Goal: Information Seeking & Learning: Understand process/instructions

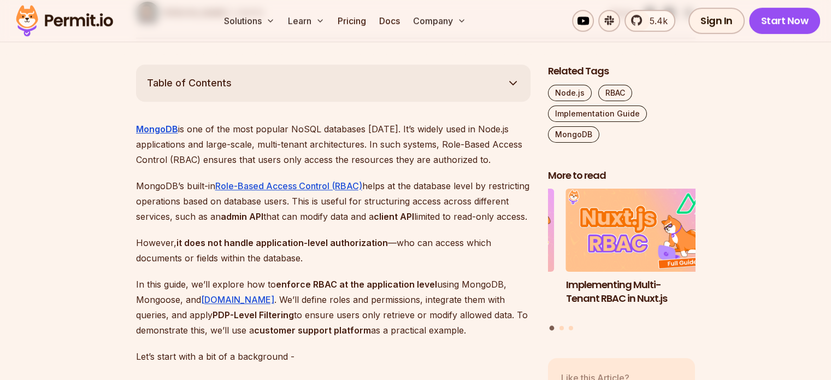
scroll to position [601, 0]
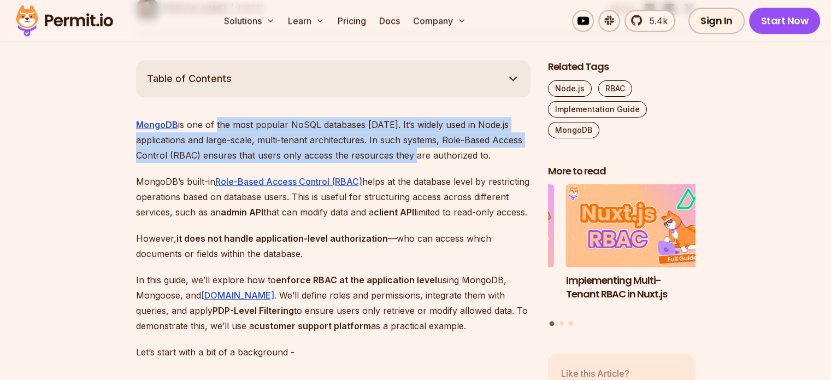
drag, startPoint x: 247, startPoint y: 121, endPoint x: 411, endPoint y: 160, distance: 168.6
click at [411, 160] on p "MongoDB is one of the most popular NoSQL databases [DATE]. It’s widely used in …" at bounding box center [333, 140] width 395 height 46
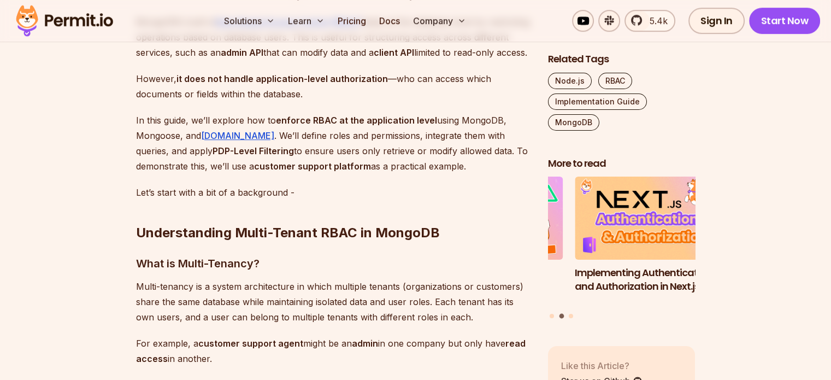
scroll to position [820, 0]
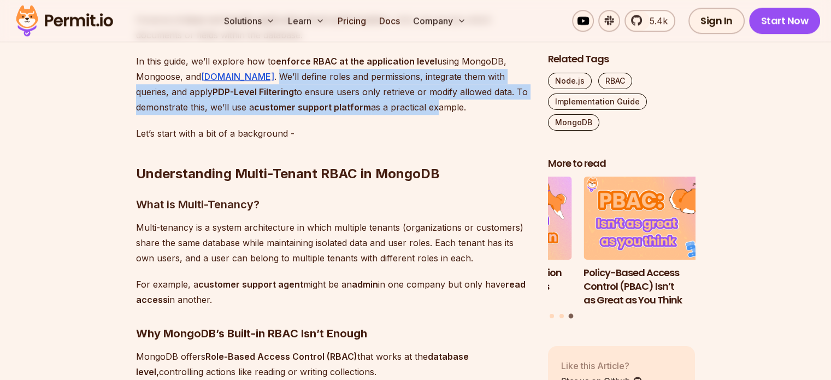
drag, startPoint x: 244, startPoint y: 89, endPoint x: 380, endPoint y: 122, distance: 140.1
click at [380, 115] on p "In this guide, we’ll explore how to enforce RBAC at the application level using…" at bounding box center [333, 84] width 395 height 61
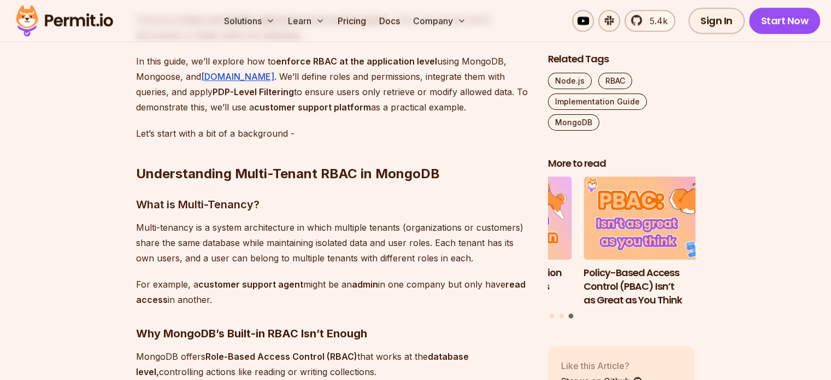
click at [383, 115] on p "In this guide, we’ll explore how to enforce RBAC at the application level using…" at bounding box center [333, 84] width 395 height 61
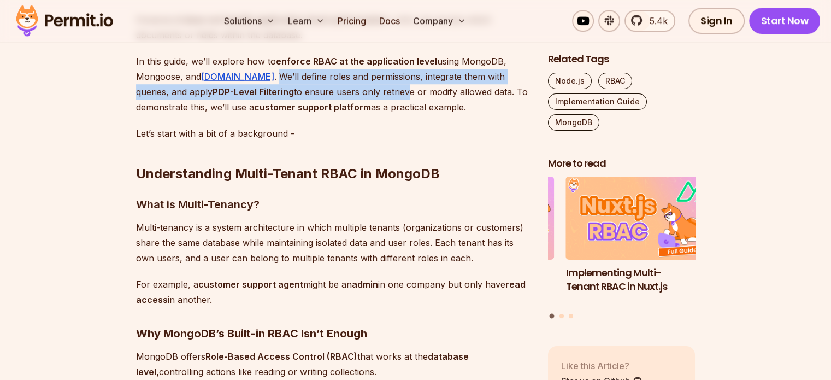
drag, startPoint x: 249, startPoint y: 96, endPoint x: 352, endPoint y: 107, distance: 103.4
click at [352, 107] on p "In this guide, we’ll explore how to enforce RBAC at the application level using…" at bounding box center [333, 84] width 395 height 61
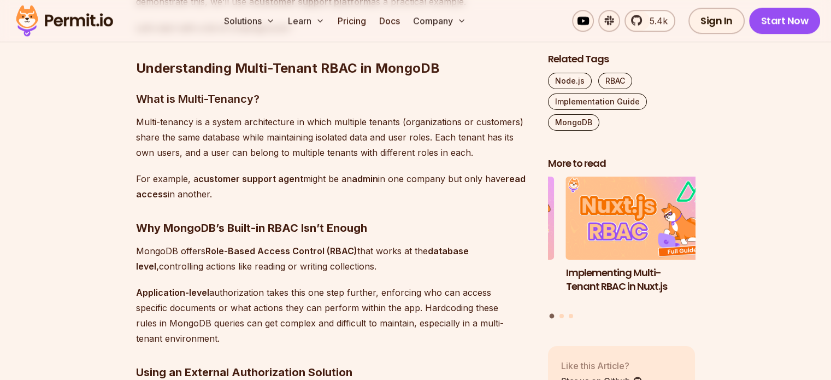
scroll to position [929, 0]
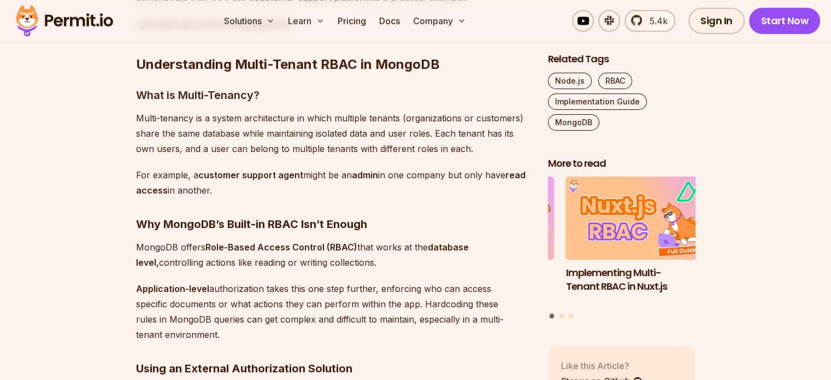
click at [304, 127] on p "Multi-tenancy is a system architecture in which multiple tenants (organizations…" at bounding box center [333, 133] width 395 height 46
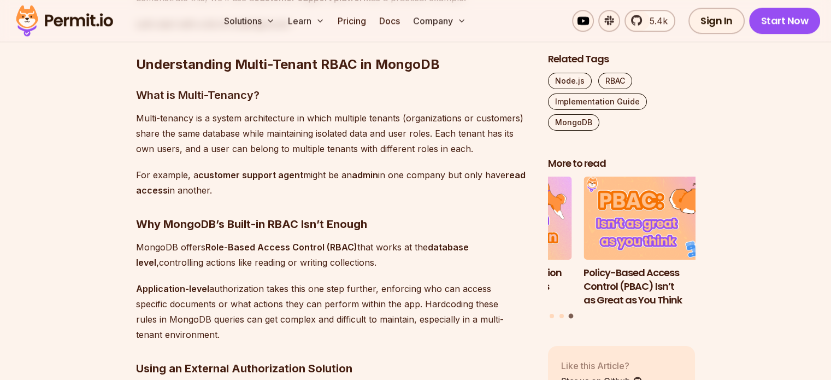
scroll to position [1038, 0]
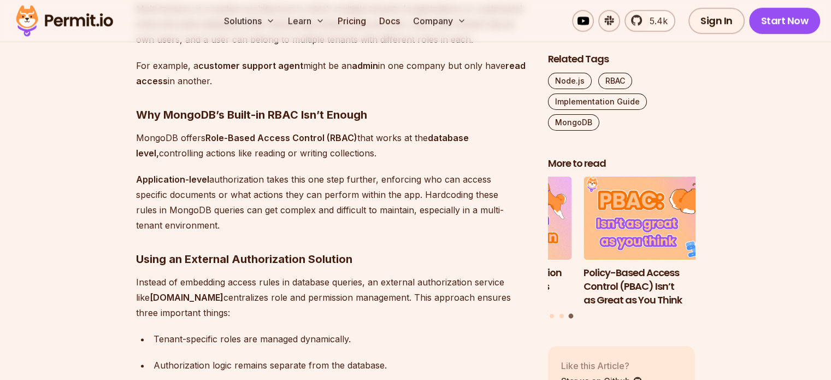
click at [330, 81] on p "For example, a customer support agent might be an admin in one company but only…" at bounding box center [333, 73] width 395 height 31
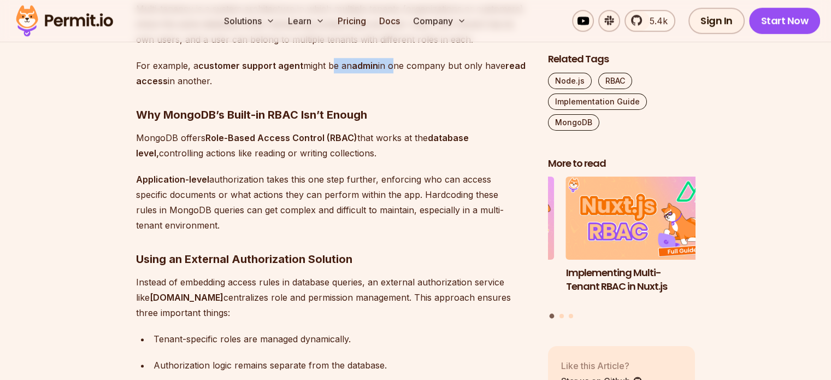
drag, startPoint x: 330, startPoint y: 81, endPoint x: 393, endPoint y: 84, distance: 62.9
click at [393, 84] on p "For example, a customer support agent might be an admin in one company but only…" at bounding box center [333, 73] width 395 height 31
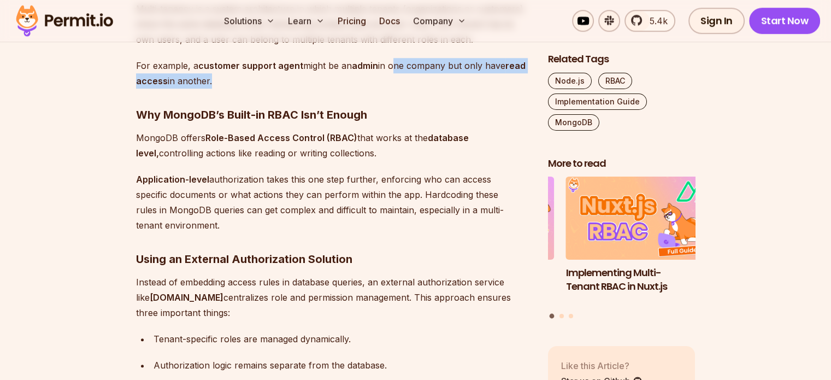
drag, startPoint x: 393, startPoint y: 84, endPoint x: 398, endPoint y: 93, distance: 10.5
click at [398, 89] on p "For example, a customer support agent might be an admin in one company but only…" at bounding box center [333, 73] width 395 height 31
drag, startPoint x: 398, startPoint y: 93, endPoint x: 386, endPoint y: 80, distance: 17.8
click at [386, 80] on p "For example, a customer support agent might be an admin in one company but only…" at bounding box center [333, 73] width 395 height 31
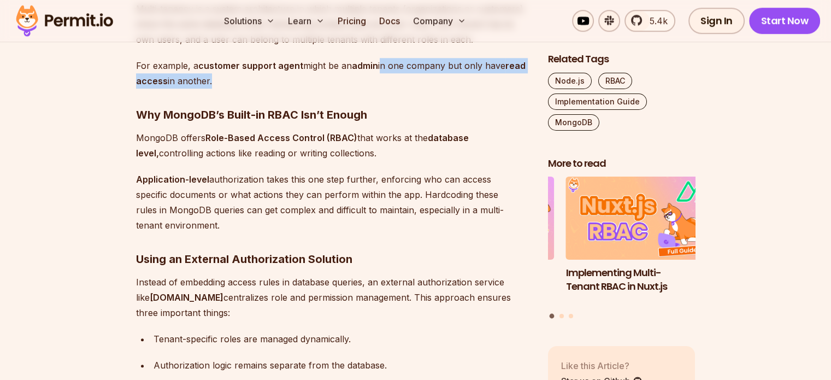
click at [384, 79] on p "For example, a customer support agent might be an admin in one company but only…" at bounding box center [333, 73] width 395 height 31
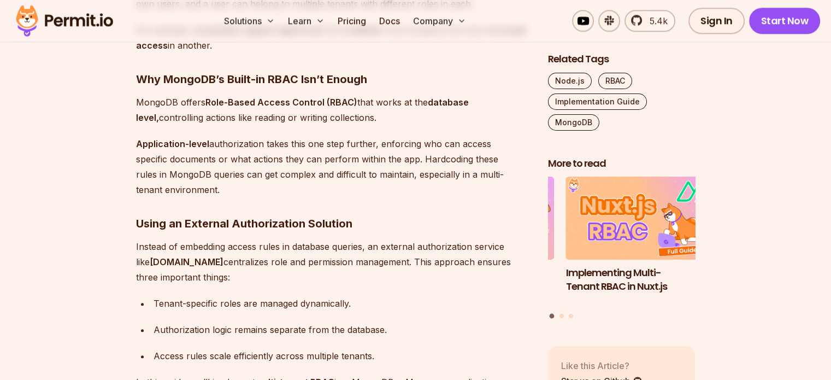
scroll to position [1093, 0]
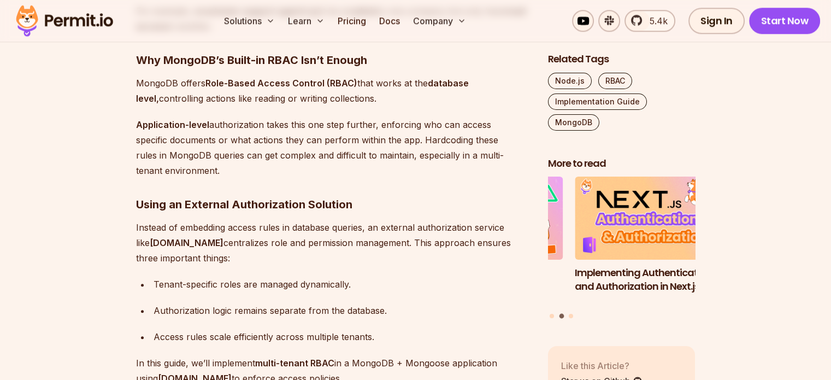
drag, startPoint x: 132, startPoint y: 78, endPoint x: 381, endPoint y: 110, distance: 250.8
click at [381, 106] on p "MongoDB offers Role-Based Access Control (RBAC) that works at the database leve…" at bounding box center [333, 90] width 395 height 31
click at [380, 106] on p "MongoDB offers Role-Based Access Control (RBAC) that works at the database leve…" at bounding box center [333, 90] width 395 height 31
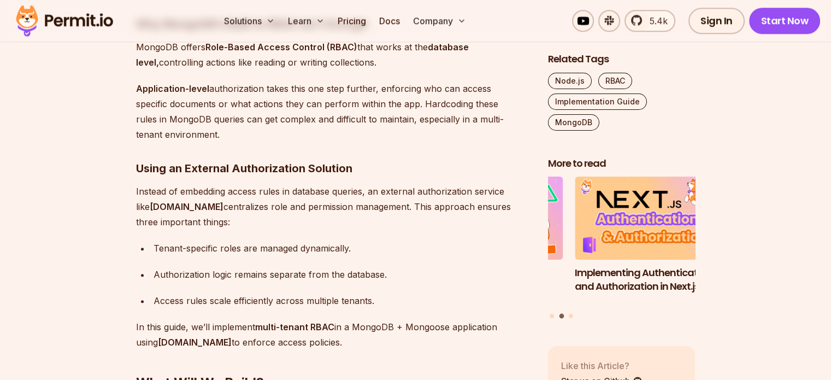
scroll to position [1148, 0]
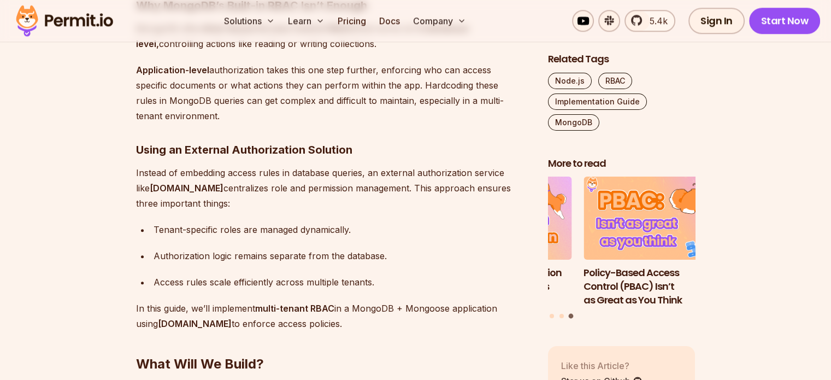
drag, startPoint x: 227, startPoint y: 133, endPoint x: 136, endPoint y: 80, distance: 106.0
click at [136, 80] on p "Application-level authorization takes this one step further, enforcing who can …" at bounding box center [333, 92] width 395 height 61
click at [136, 75] on strong "Application-level" at bounding box center [172, 69] width 73 height 11
drag, startPoint x: 204, startPoint y: 93, endPoint x: 403, endPoint y: 81, distance: 199.3
click at [403, 81] on p "Application-level authorization takes this one step further, enforcing who can …" at bounding box center [333, 92] width 395 height 61
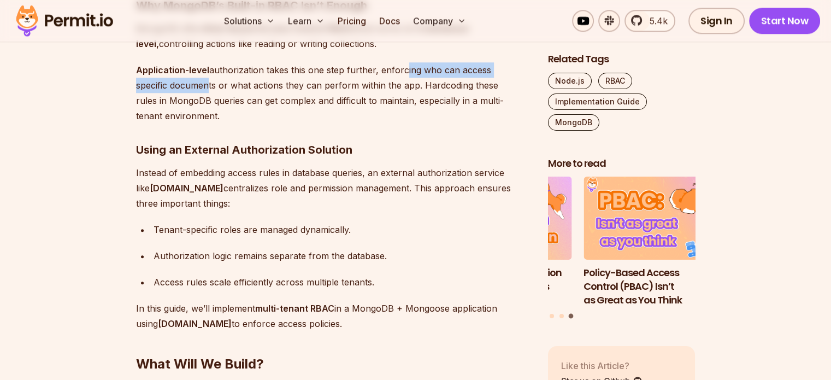
click at [403, 81] on p "Application-level authorization takes this one step further, enforcing who can …" at bounding box center [333, 92] width 395 height 61
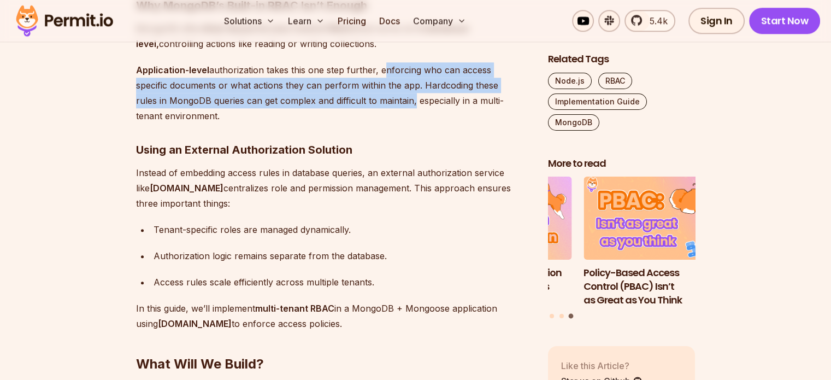
drag, startPoint x: 403, startPoint y: 81, endPoint x: 405, endPoint y: 114, distance: 32.3
click at [405, 114] on p "Application-level authorization takes this one step further, enforcing who can …" at bounding box center [333, 92] width 395 height 61
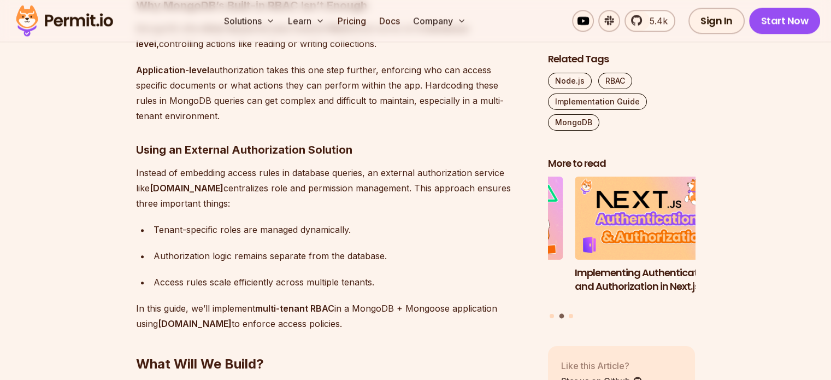
click at [289, 89] on p "Application-level authorization takes this one step further, enforcing who can …" at bounding box center [333, 92] width 395 height 61
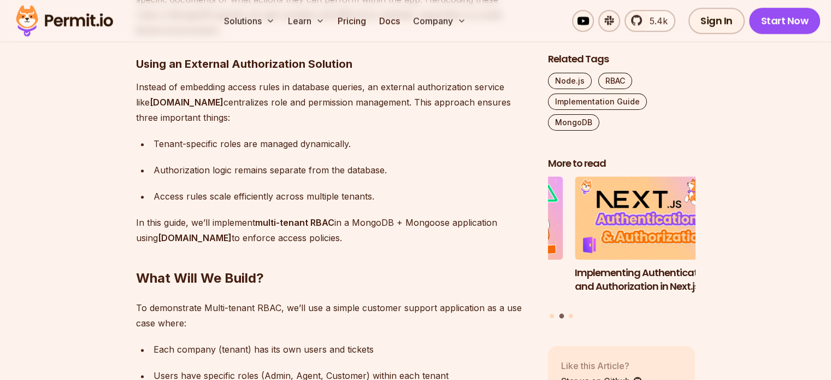
scroll to position [1257, 0]
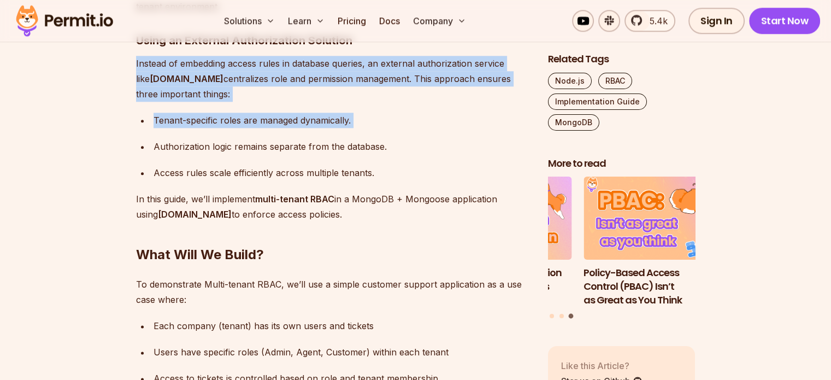
drag, startPoint x: 130, startPoint y: 78, endPoint x: 258, endPoint y: 150, distance: 146.8
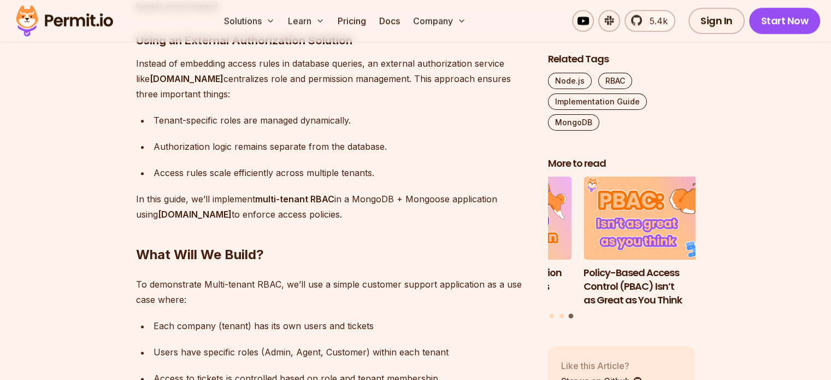
click at [246, 171] on ul "Tenant-specific roles are managed dynamically. Authorization logic remains sepa…" at bounding box center [333, 147] width 395 height 68
drag, startPoint x: 243, startPoint y: 163, endPoint x: 392, endPoint y: 170, distance: 149.4
click at [392, 170] on ul "Tenant-specific roles are managed dynamically. Authorization logic remains sepa…" at bounding box center [333, 147] width 395 height 68
drag, startPoint x: 401, startPoint y: 190, endPoint x: 141, endPoint y: 187, distance: 259.6
click at [150, 180] on li "Access rules scale efficiently across multiple tenants." at bounding box center [340, 172] width 380 height 15
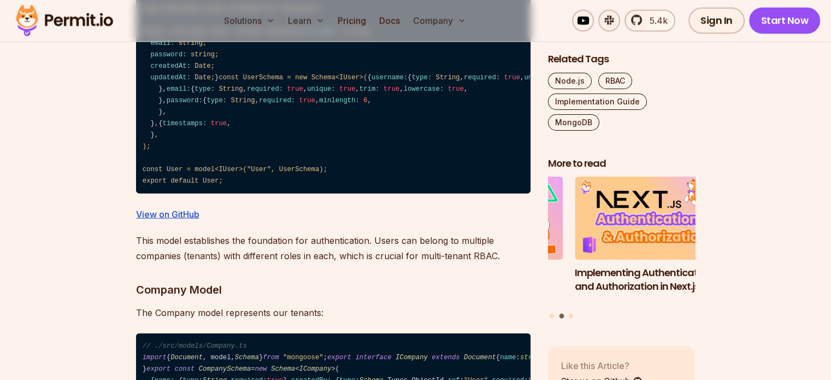
scroll to position [2623, 0]
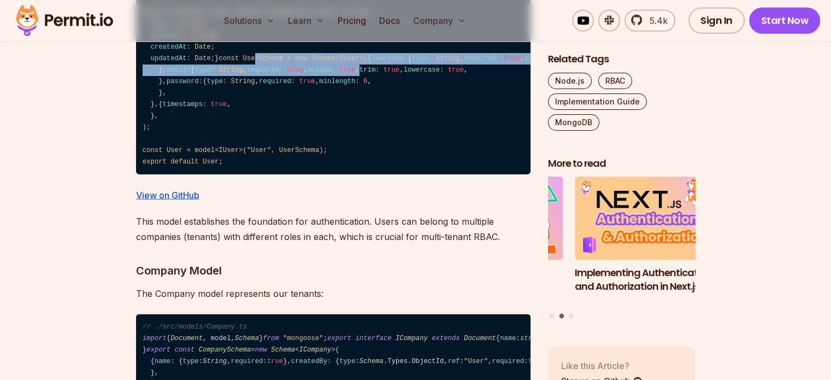
drag, startPoint x: 175, startPoint y: 122, endPoint x: 215, endPoint y: 255, distance: 139.4
click at [215, 175] on code "// ./src/models/User.ts import { Document , model , Schema } from "mongoose" ; …" at bounding box center [333, 70] width 395 height 209
click at [219, 175] on code "// ./src/models/User.ts import { Document , model , Schema } from "mongoose" ; …" at bounding box center [333, 70] width 395 height 209
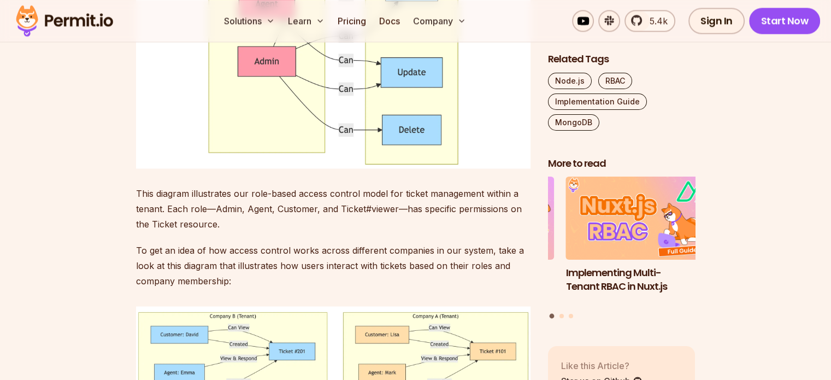
scroll to position [5848, 0]
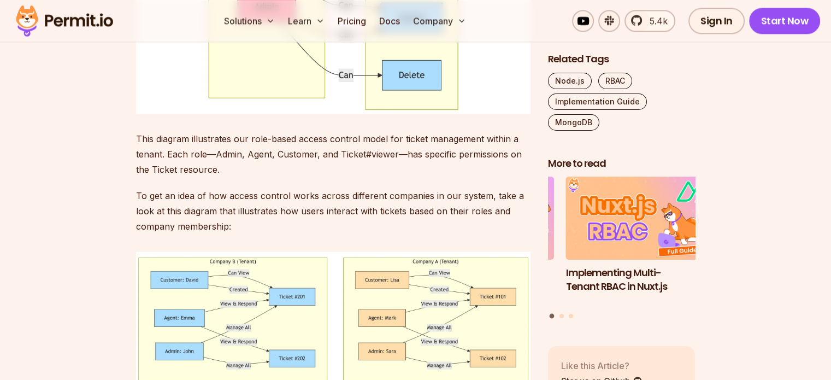
drag, startPoint x: 150, startPoint y: 67, endPoint x: 238, endPoint y: 105, distance: 96.2
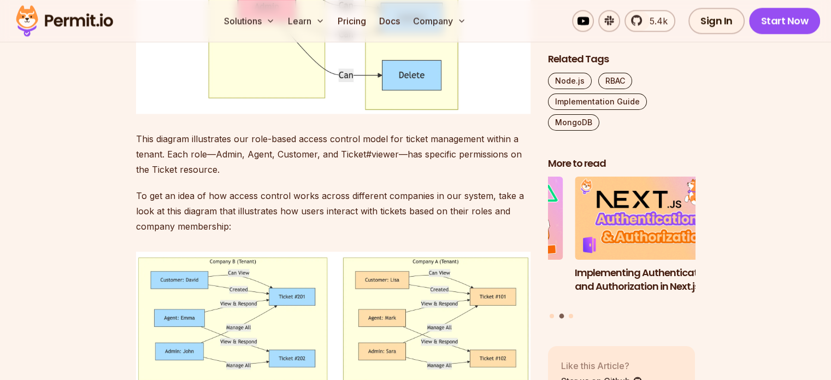
drag, startPoint x: 251, startPoint y: 131, endPoint x: 142, endPoint y: 63, distance: 128.4
drag, startPoint x: 142, startPoint y: 63, endPoint x: 181, endPoint y: 113, distance: 63.4
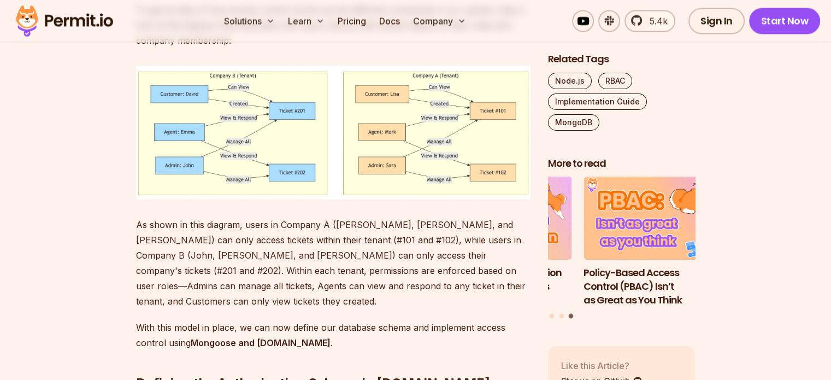
scroll to position [6121, 0]
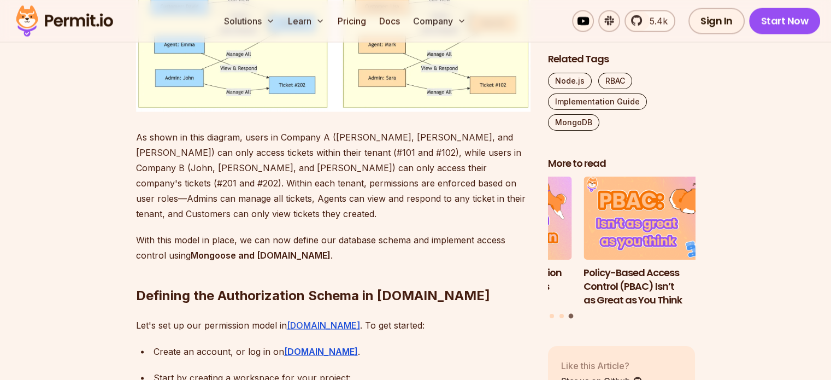
drag, startPoint x: 169, startPoint y: 147, endPoint x: 206, endPoint y: 194, distance: 59.3
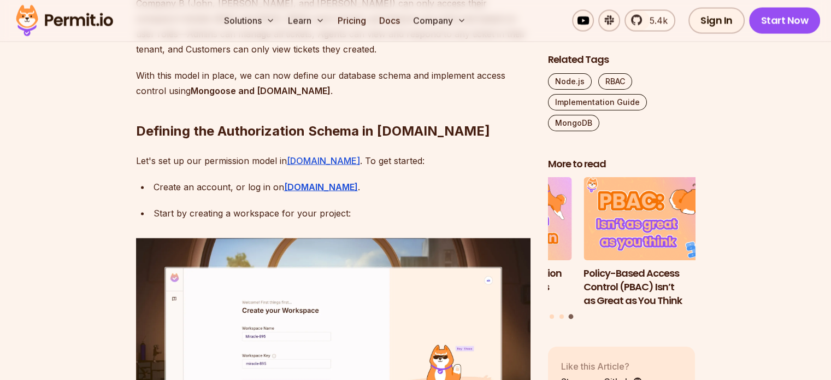
drag, startPoint x: 172, startPoint y: 114, endPoint x: 261, endPoint y: 175, distance: 107.8
drag, startPoint x: 313, startPoint y: 168, endPoint x: 294, endPoint y: 91, distance: 78.9
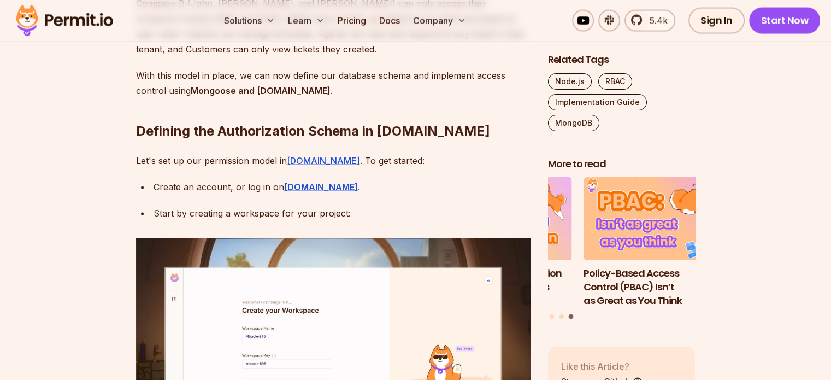
drag, startPoint x: 168, startPoint y: 114, endPoint x: 423, endPoint y: 182, distance: 263.7
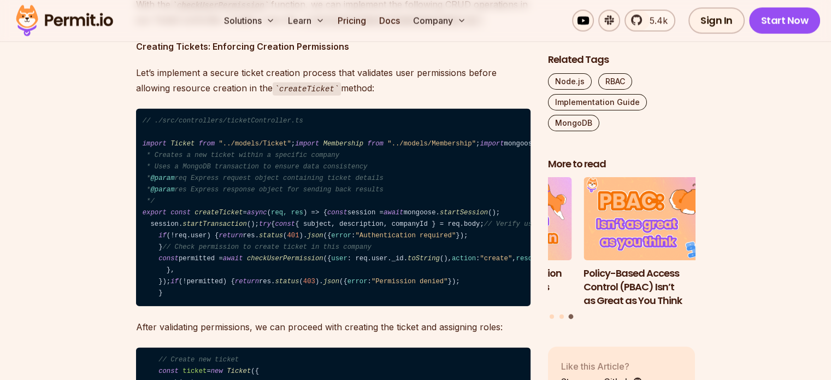
scroll to position [19348, 0]
